Goal: Task Accomplishment & Management: Manage account settings

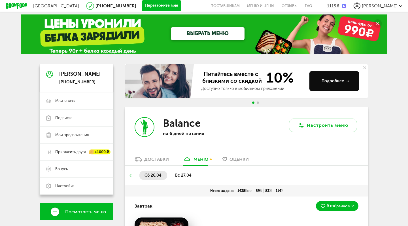
scroll to position [23, 0]
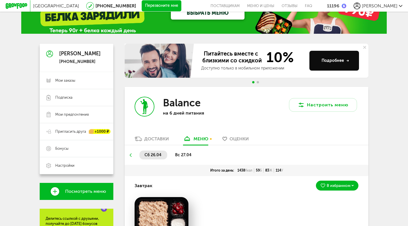
click at [159, 136] on div "Доставки" at bounding box center [156, 138] width 25 height 5
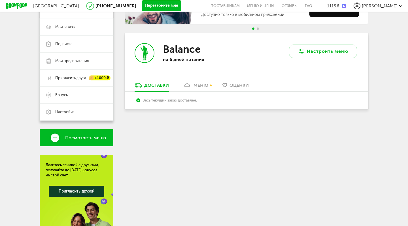
scroll to position [80, 0]
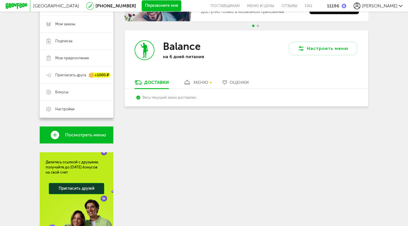
click at [197, 80] on div "меню" at bounding box center [200, 82] width 15 height 5
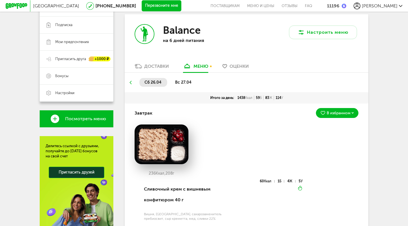
scroll to position [1, 0]
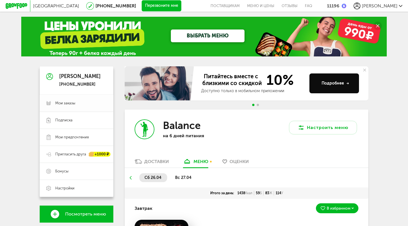
click at [70, 101] on span "Мои заказы" at bounding box center [65, 103] width 20 height 5
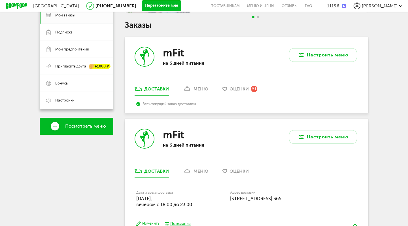
scroll to position [125, 0]
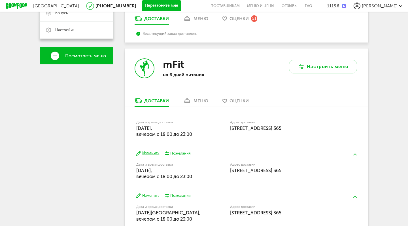
click at [198, 98] on div "меню" at bounding box center [200, 100] width 15 height 5
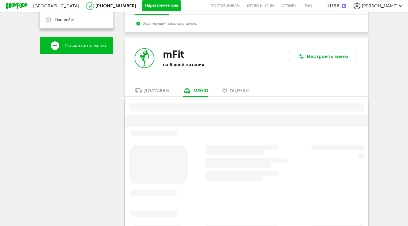
scroll to position [188, 0]
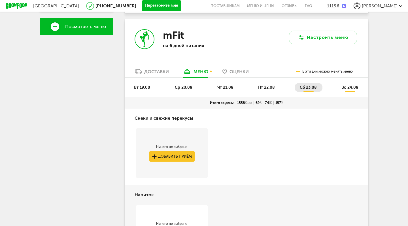
click at [151, 69] on div "Доставки" at bounding box center [156, 71] width 25 height 5
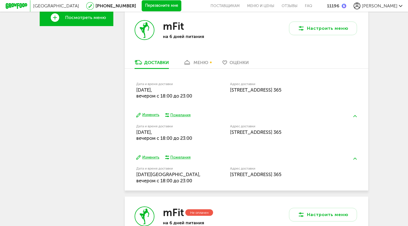
click at [199, 60] on div "меню" at bounding box center [200, 62] width 15 height 5
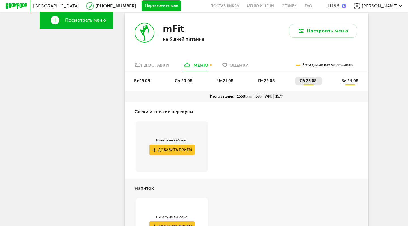
scroll to position [188, 0]
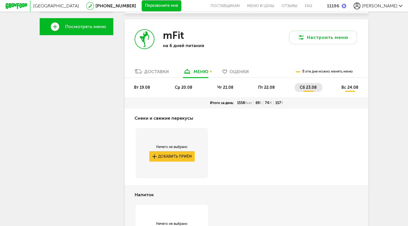
click at [142, 85] on span "вт 19.08" at bounding box center [142, 87] width 16 height 5
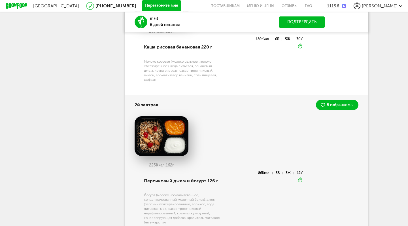
scroll to position [132, 0]
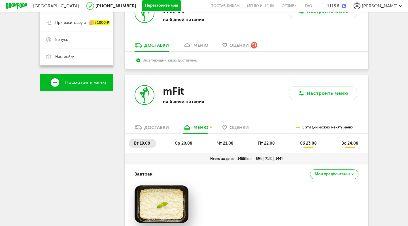
click at [200, 42] on link "меню" at bounding box center [195, 46] width 31 height 9
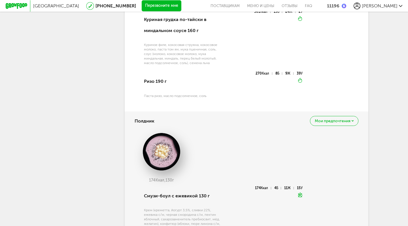
scroll to position [622, 0]
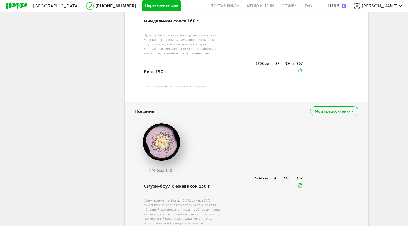
click at [333, 106] on div "Мои предпочтения" at bounding box center [334, 111] width 48 height 10
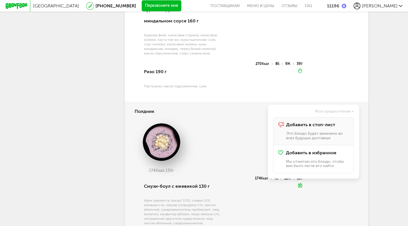
click at [318, 122] on span "Добавить в стоп-лист" at bounding box center [310, 124] width 49 height 5
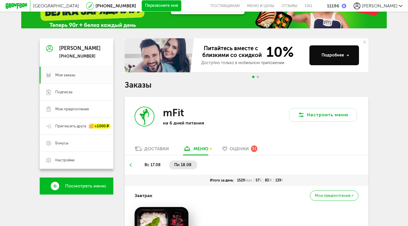
scroll to position [70, 0]
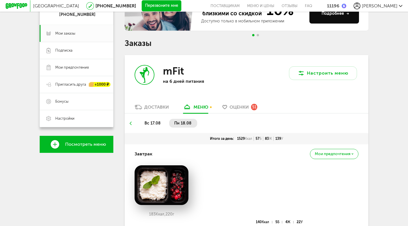
click at [153, 121] on span "вс 17.08" at bounding box center [152, 123] width 16 height 5
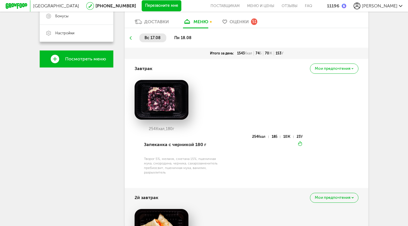
scroll to position [158, 0]
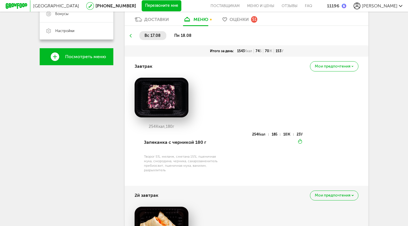
click at [336, 64] on span "Мои предпочтения" at bounding box center [333, 66] width 36 height 4
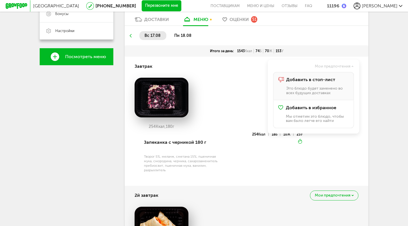
click at [325, 77] on span "Добавить в стоп-лист" at bounding box center [310, 79] width 49 height 5
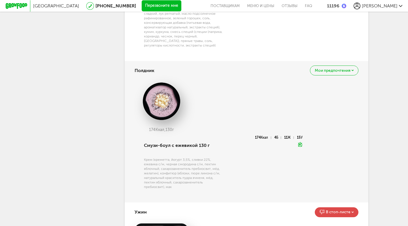
scroll to position [707, 0]
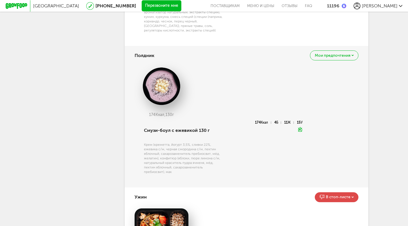
click at [342, 54] on span "Мои предпочтения" at bounding box center [333, 56] width 36 height 4
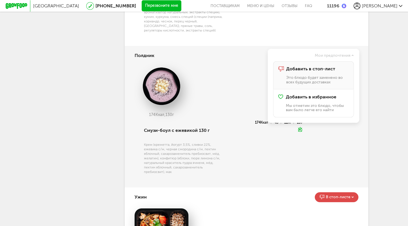
click at [331, 66] on span "Добавить в стоп-лист" at bounding box center [310, 68] width 49 height 5
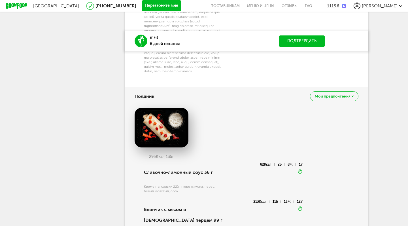
scroll to position [1626, 0]
